Goal: Use online tool/utility: Utilize a website feature to perform a specific function

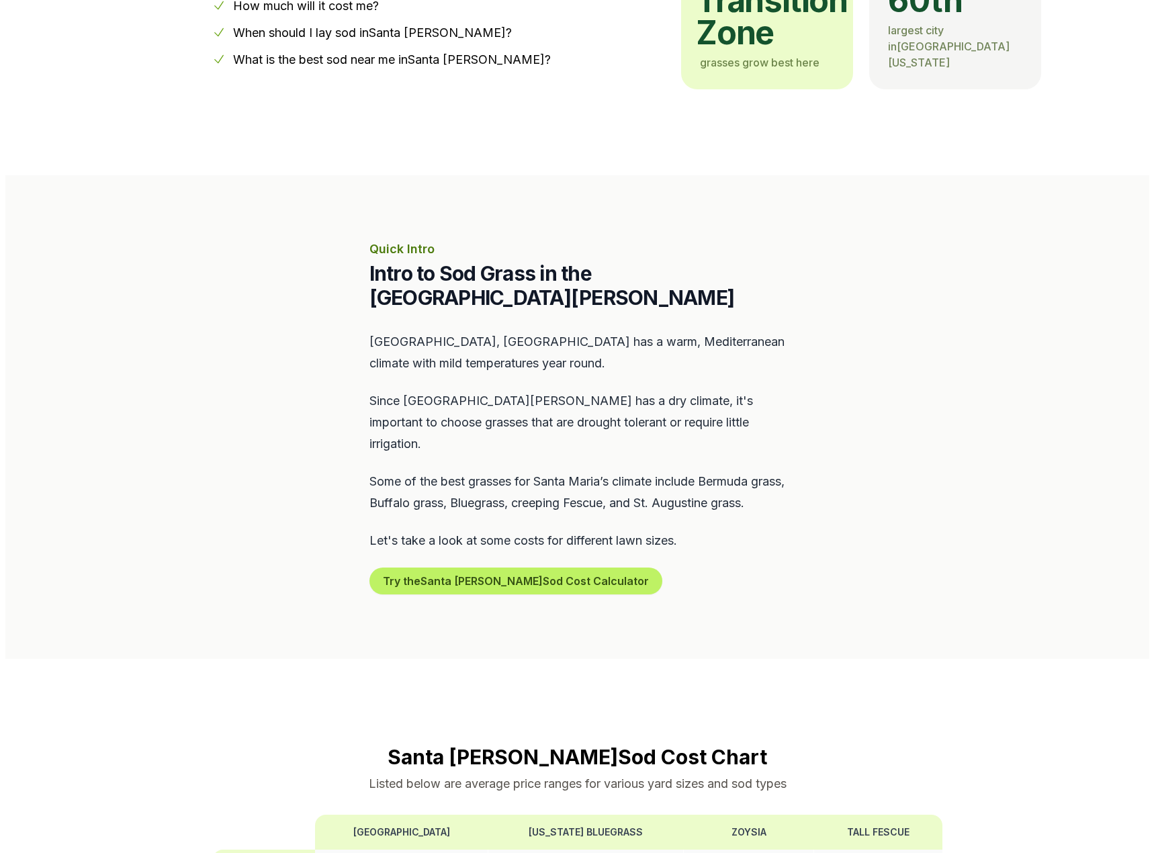
scroll to position [403, 0]
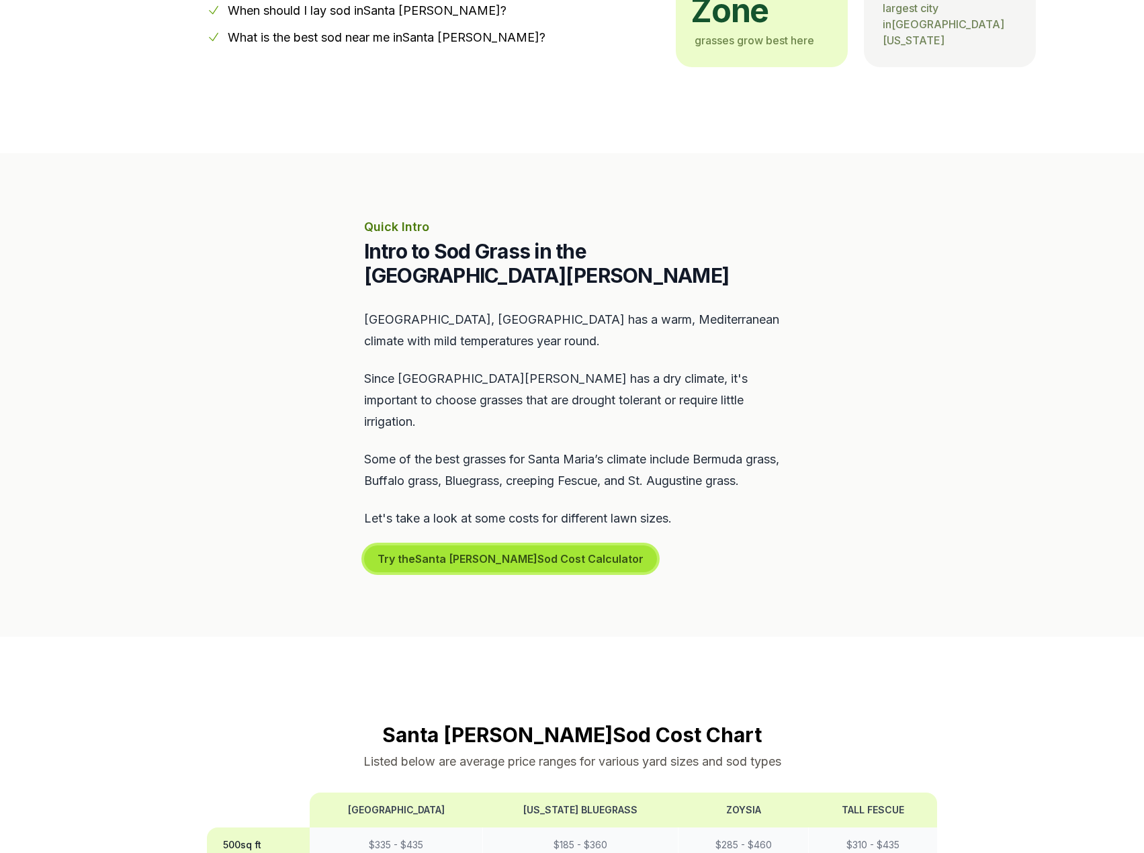
click at [509, 546] on button "Try the Santa [PERSON_NAME] Sod Cost Calculator" at bounding box center [510, 559] width 293 height 27
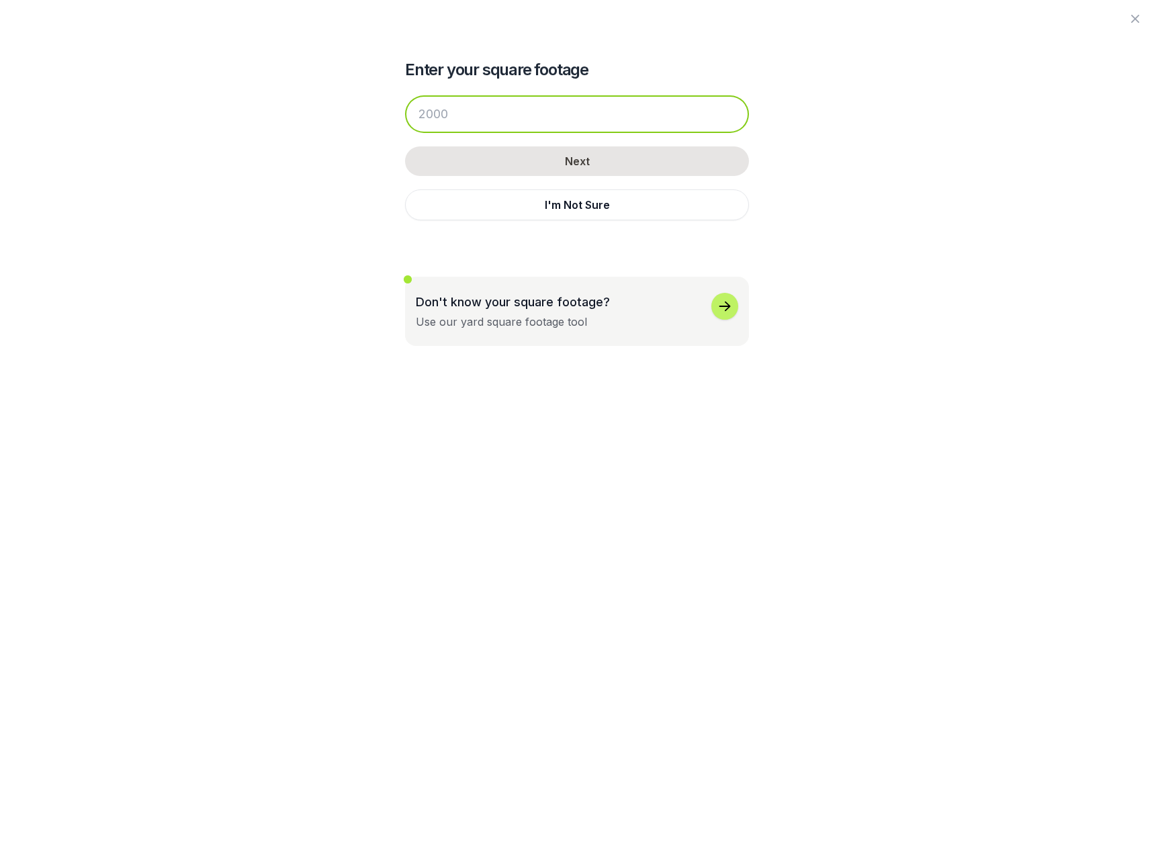
click at [486, 113] on input "number" at bounding box center [577, 114] width 344 height 38
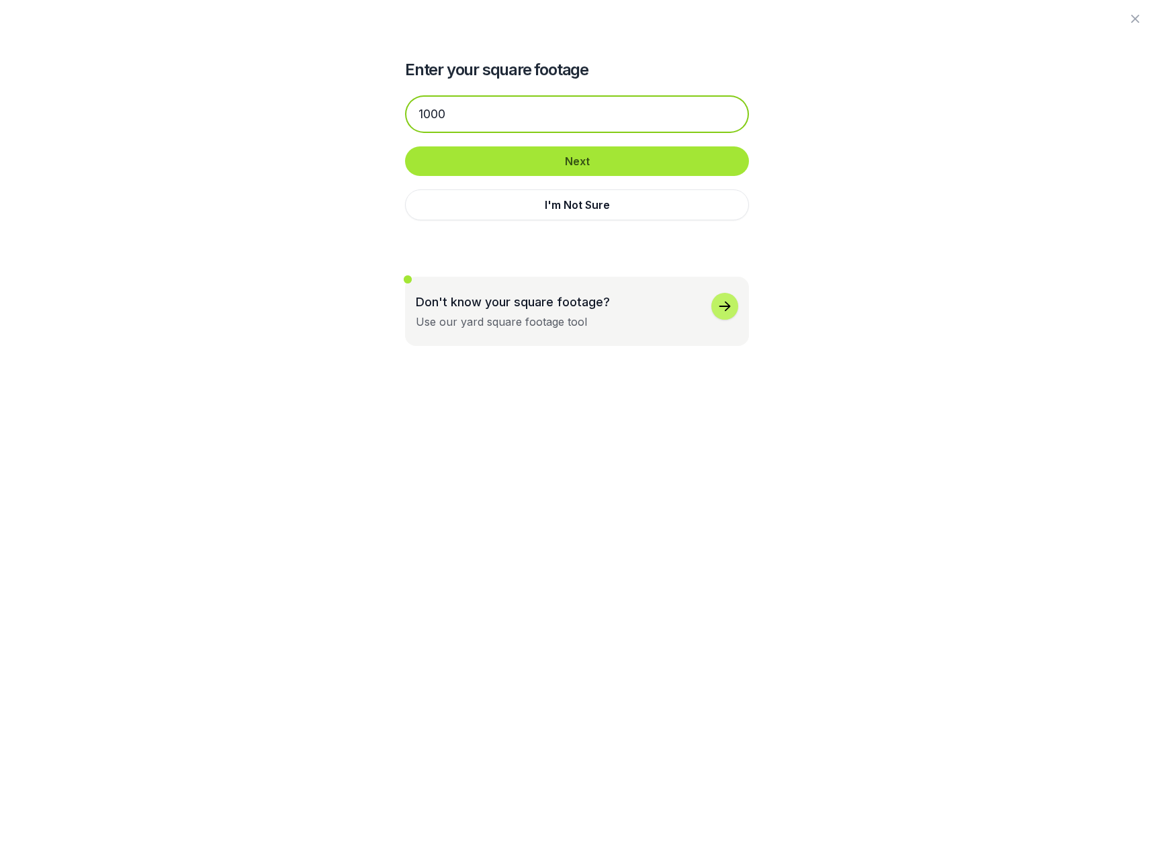
type input "1000"
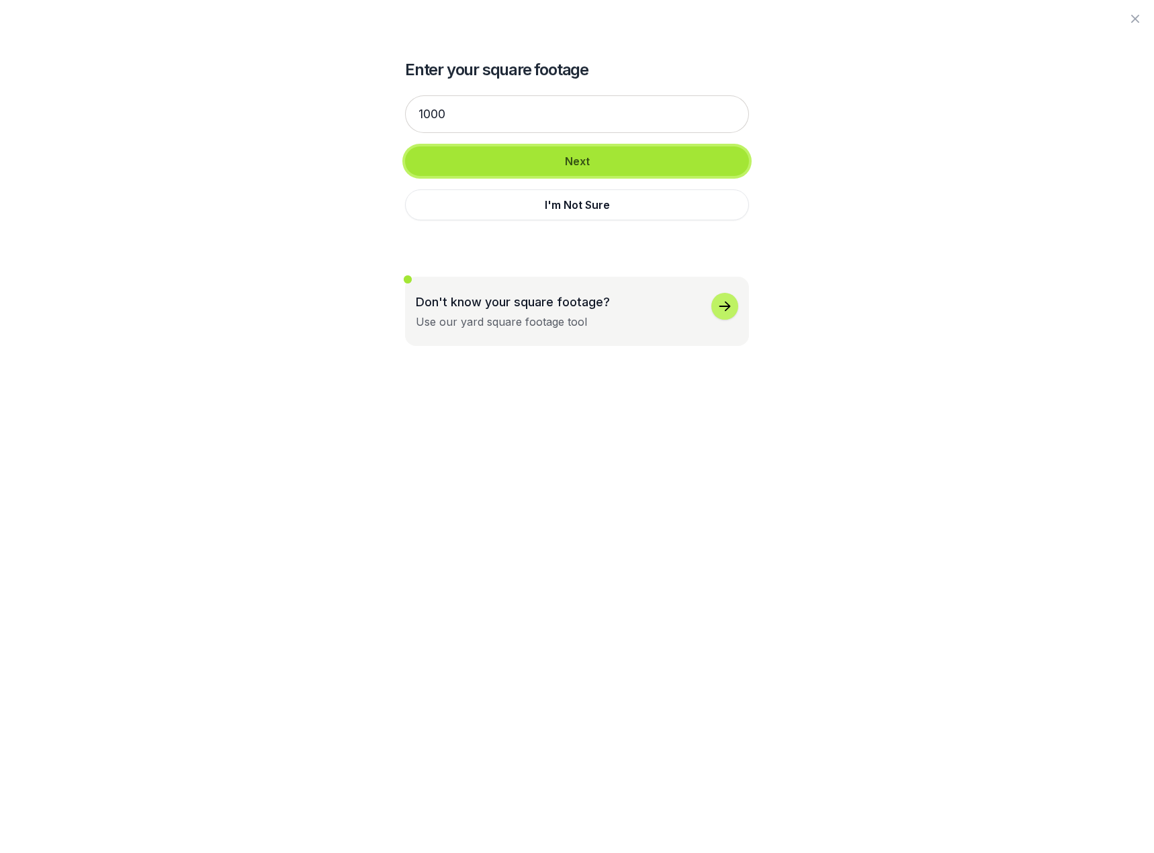
click at [573, 165] on button "Next" at bounding box center [577, 161] width 344 height 30
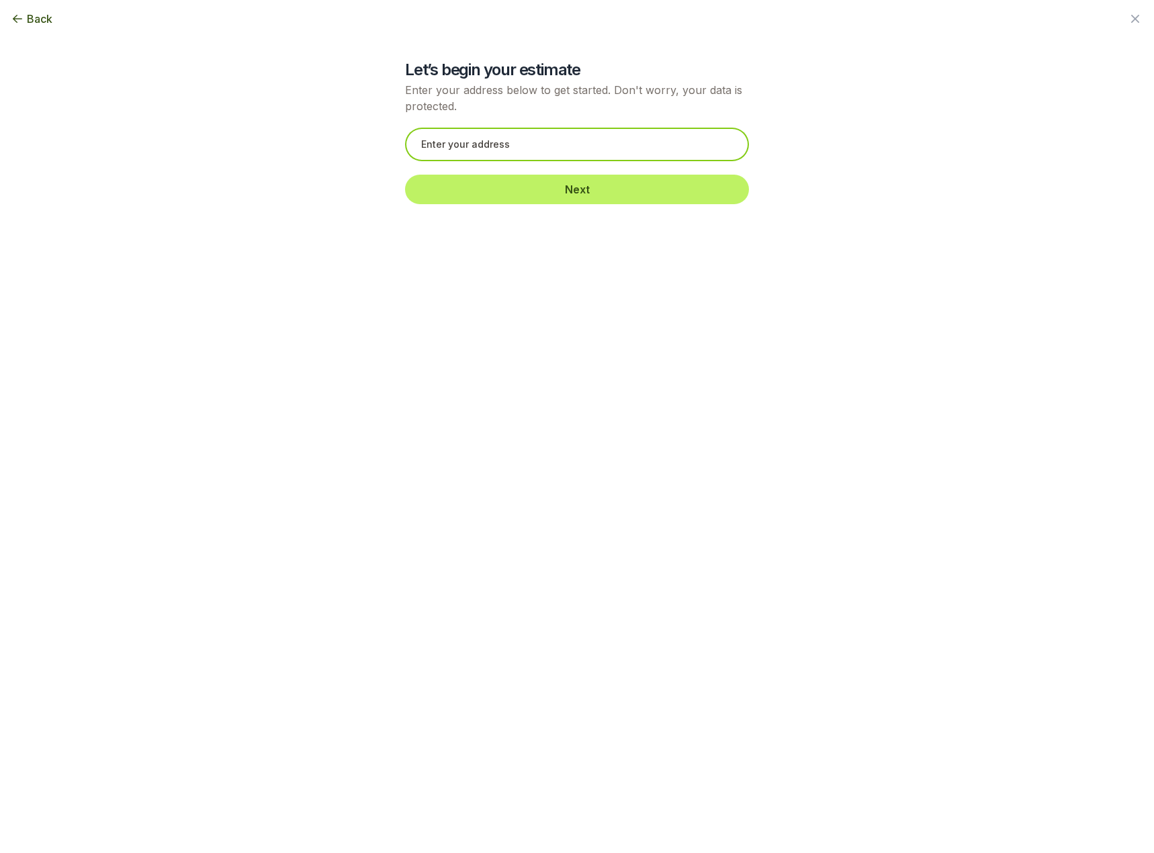
click at [543, 151] on input "text" at bounding box center [577, 145] width 344 height 34
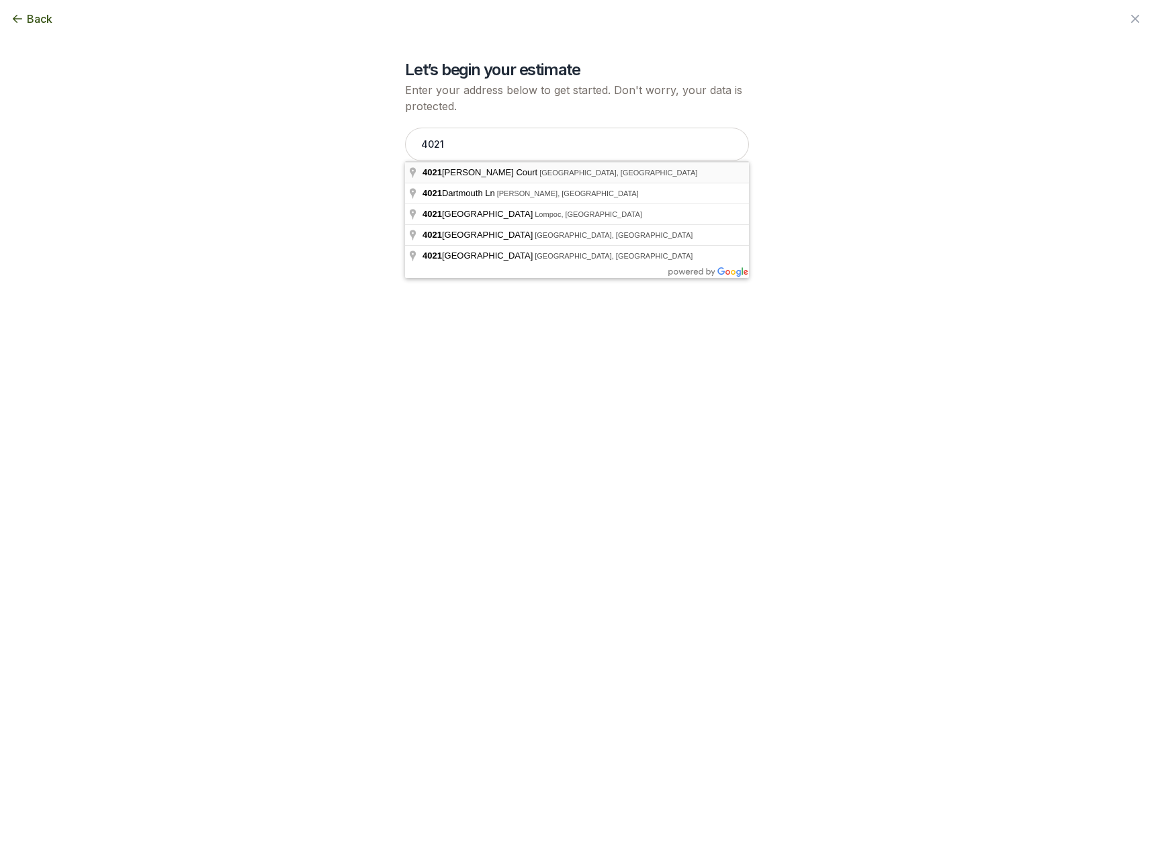
type input "[STREET_ADDRESS][PERSON_NAME]"
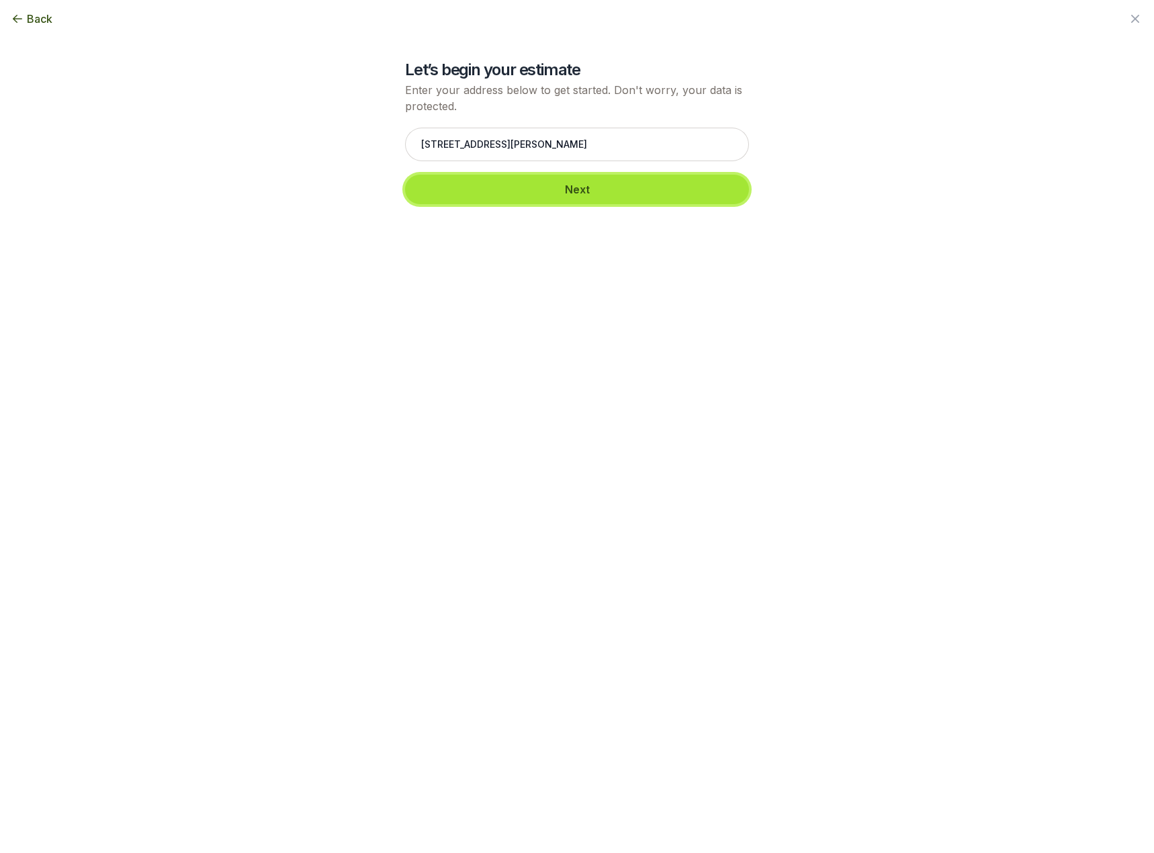
click at [558, 186] on button "Next" at bounding box center [577, 190] width 344 height 30
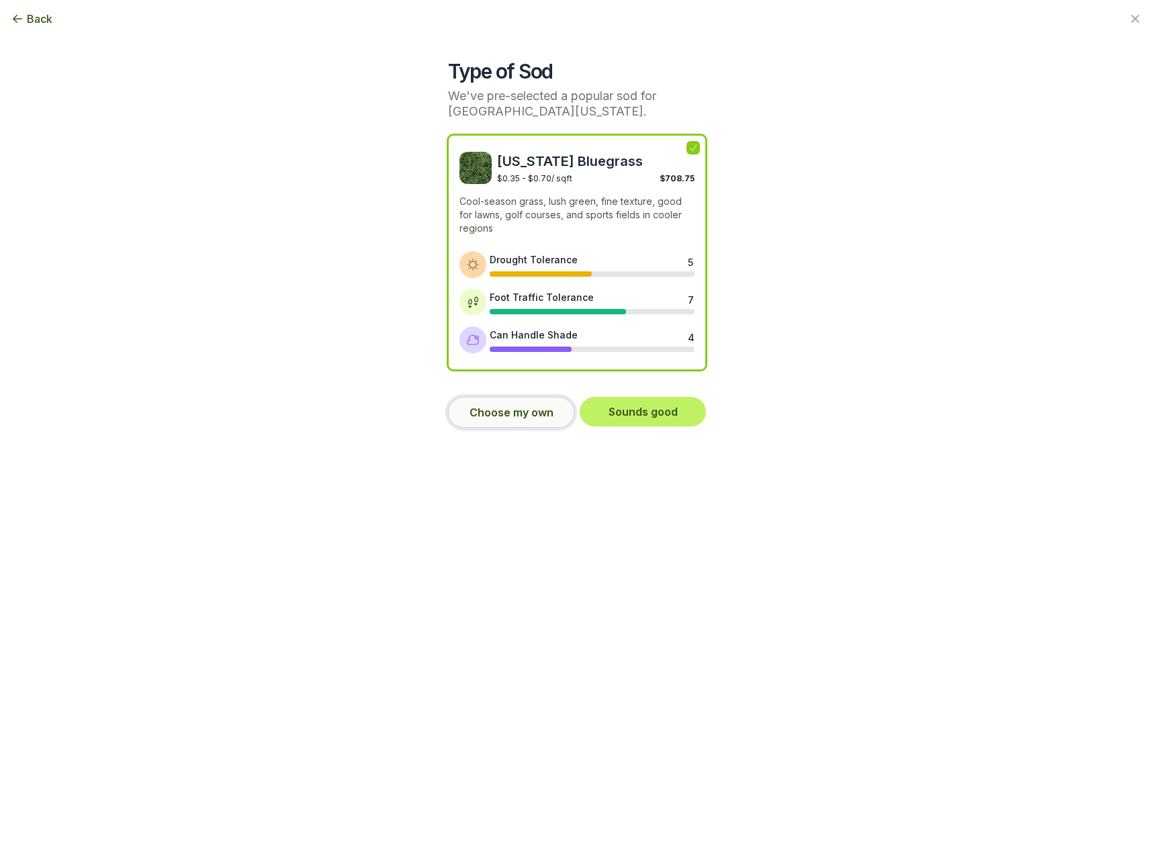
click at [517, 415] on button "Choose my own" at bounding box center [511, 412] width 126 height 31
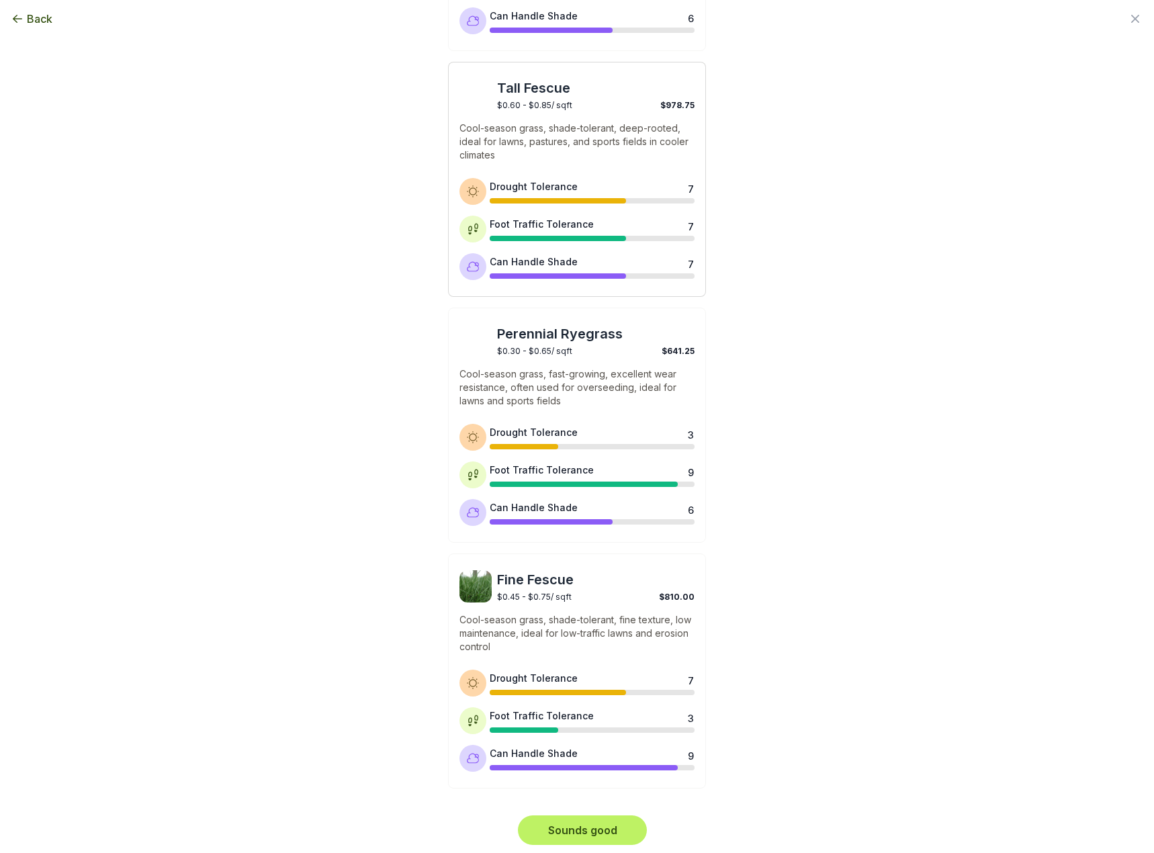
scroll to position [787, 0]
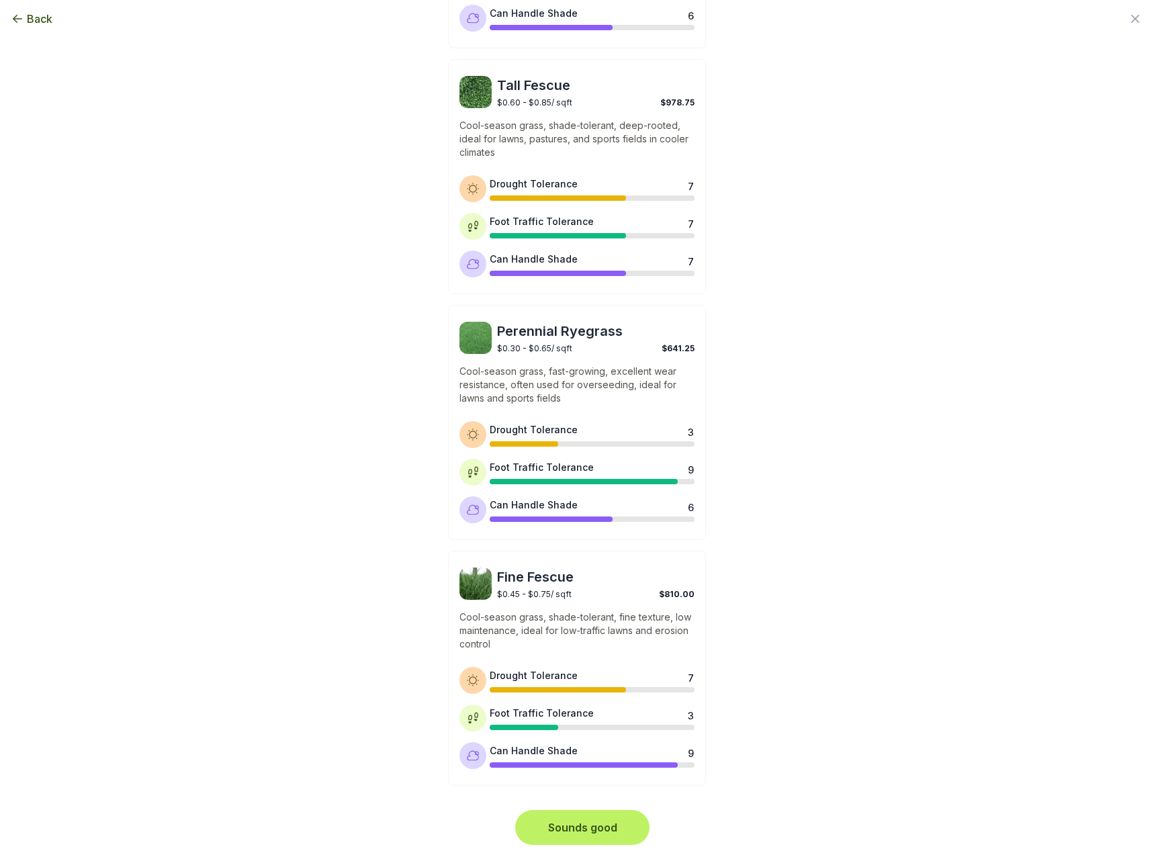
click at [595, 828] on button "Sounds good" at bounding box center [582, 828] width 129 height 30
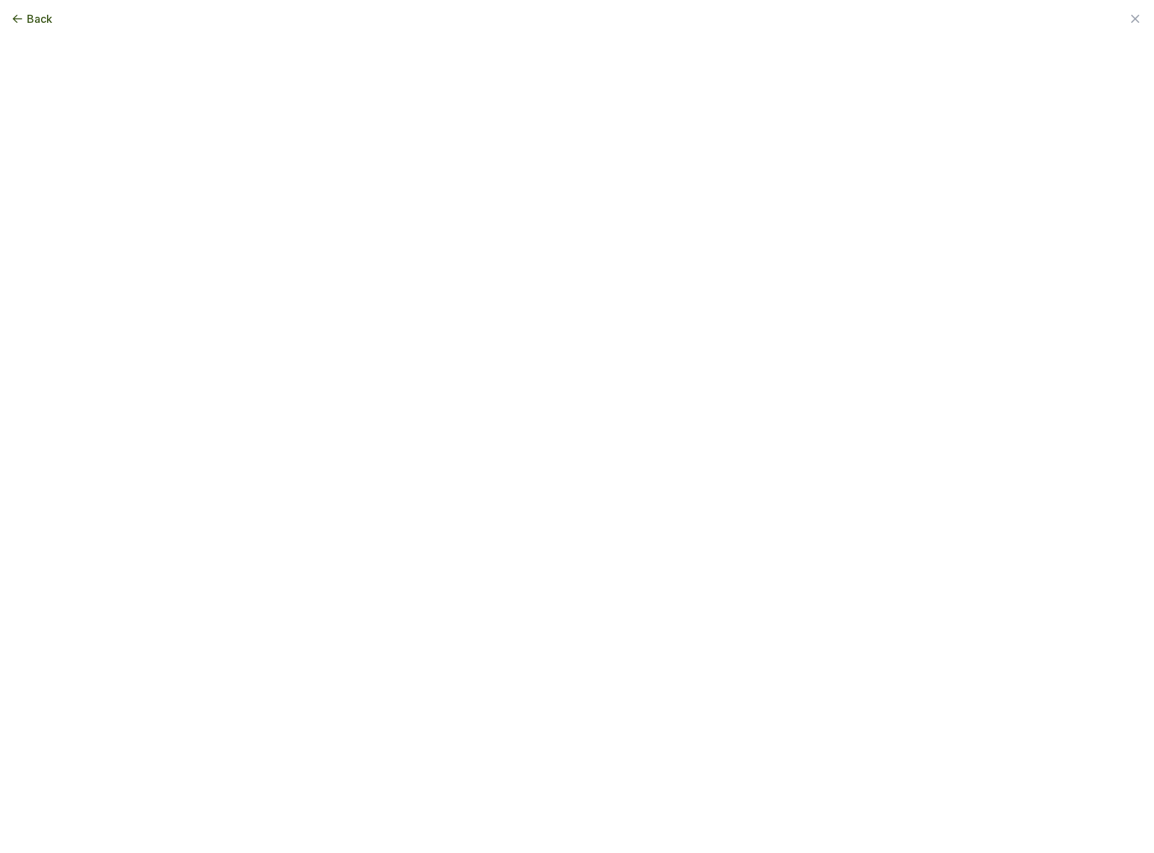
scroll to position [0, 0]
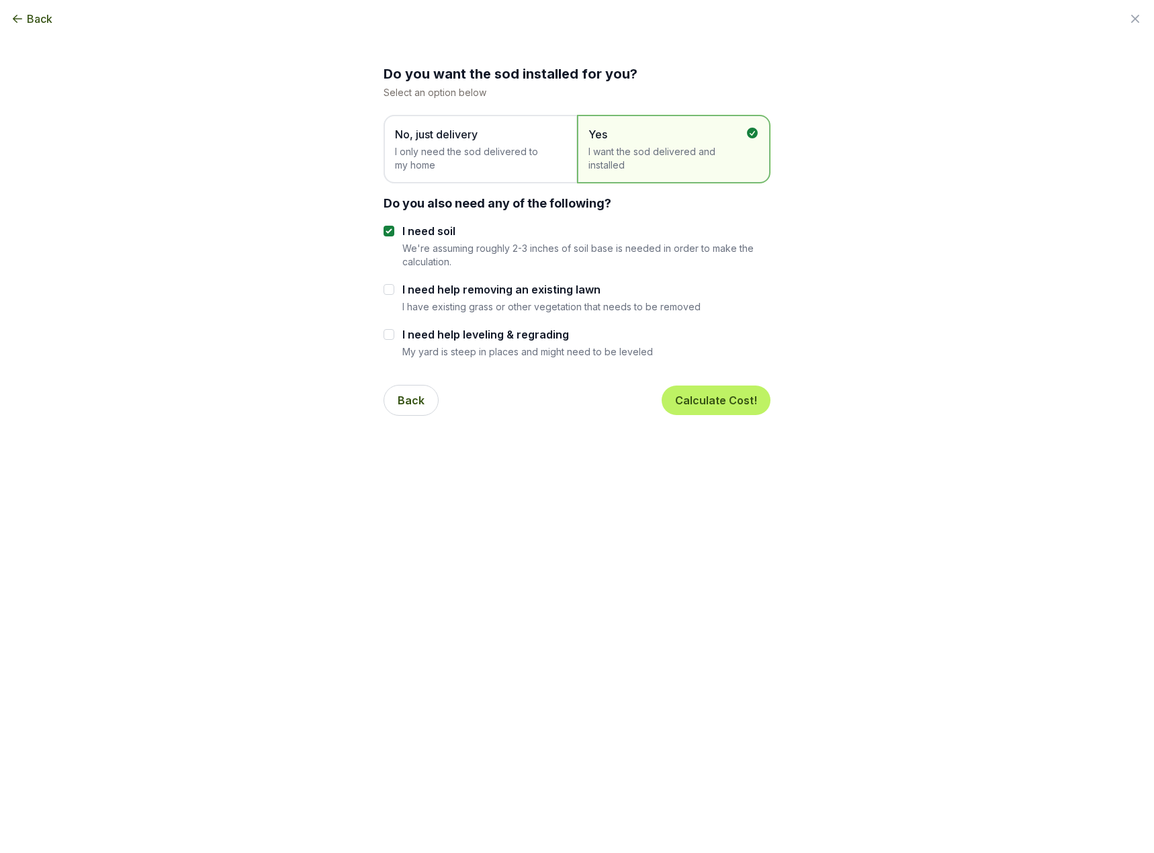
click at [470, 164] on span "I only need the sod delivered to my home" at bounding box center [473, 158] width 157 height 27
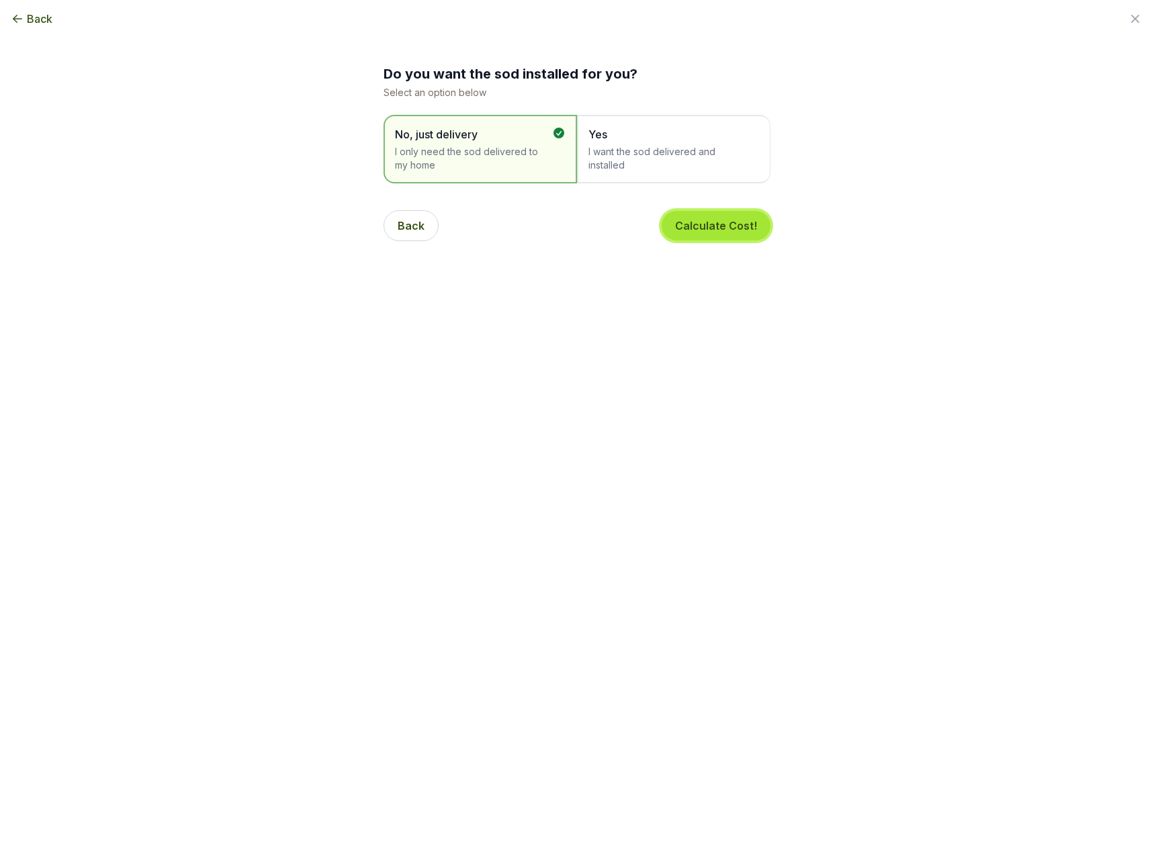
click at [723, 222] on button "Calculate Cost!" at bounding box center [716, 226] width 109 height 30
